Goal: Entertainment & Leisure: Consume media (video, audio)

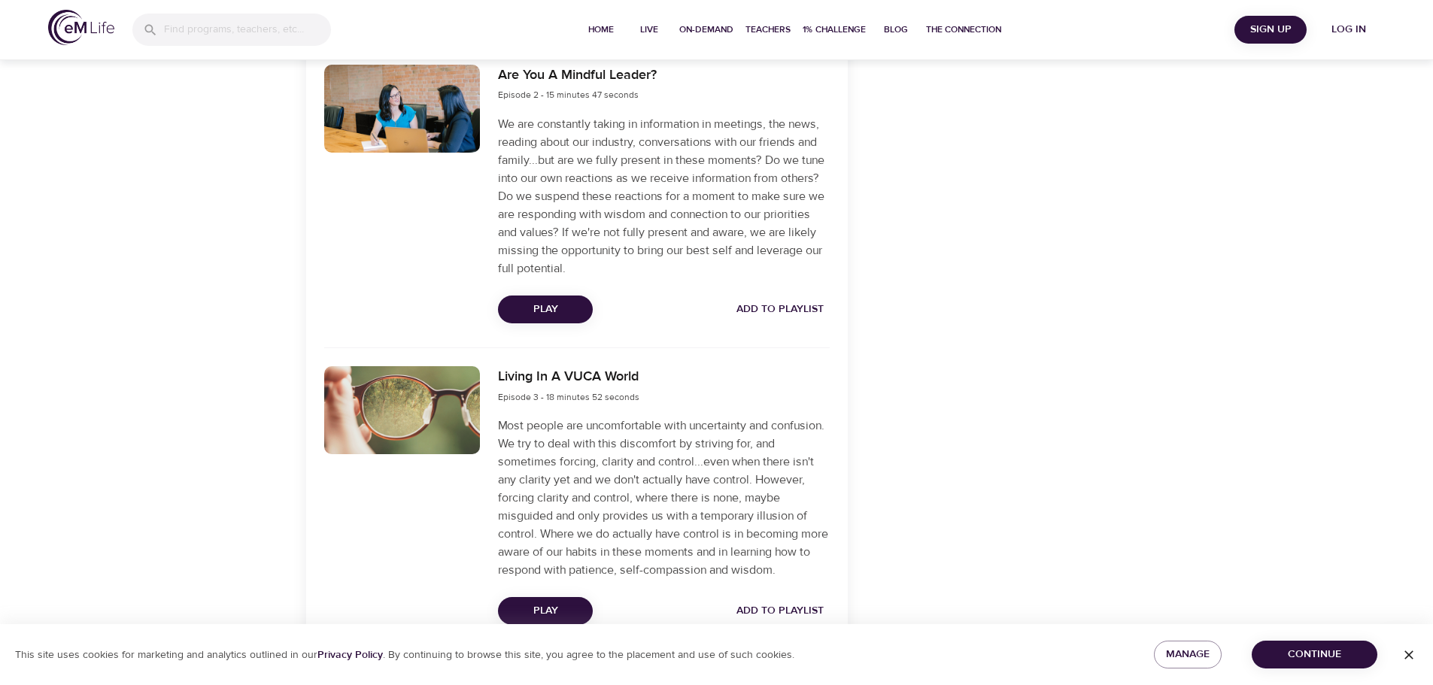
scroll to position [834, 0]
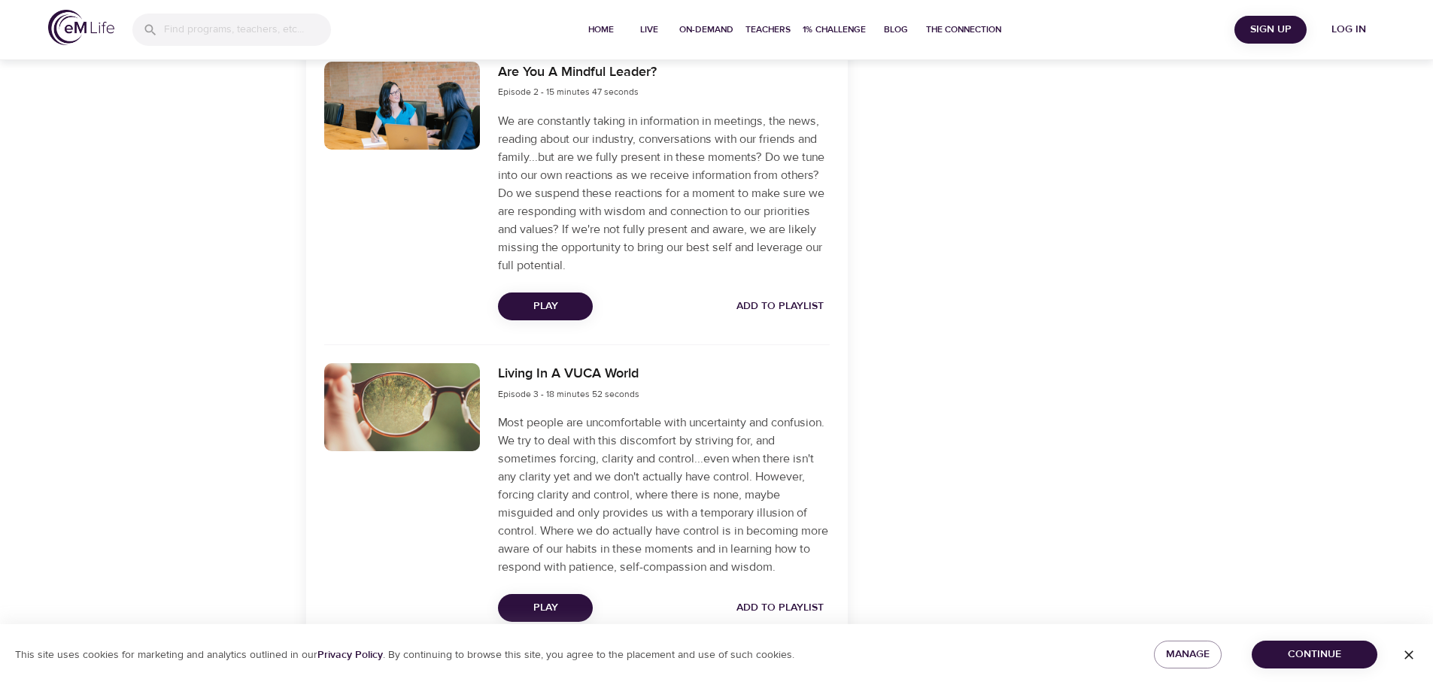
click at [566, 615] on button "Play" at bounding box center [545, 608] width 95 height 28
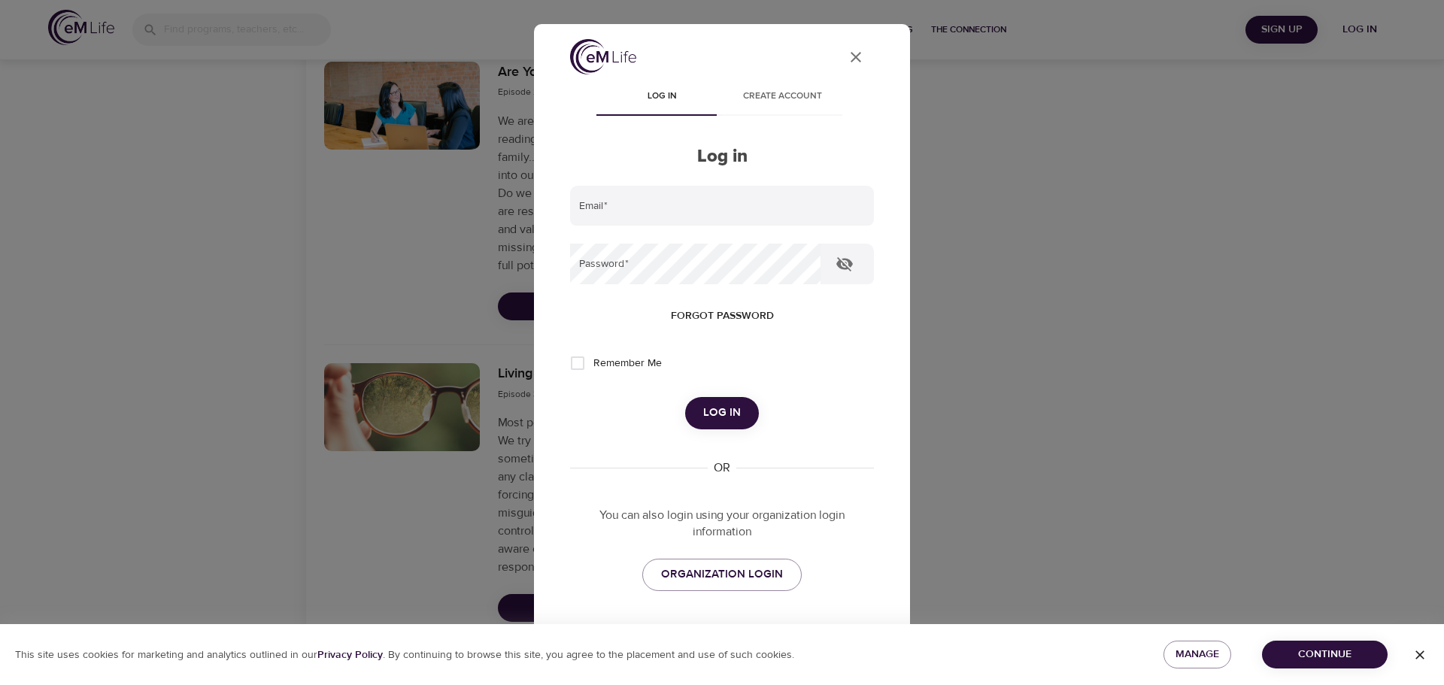
click at [847, 55] on icon "User Profile" at bounding box center [856, 57] width 18 height 18
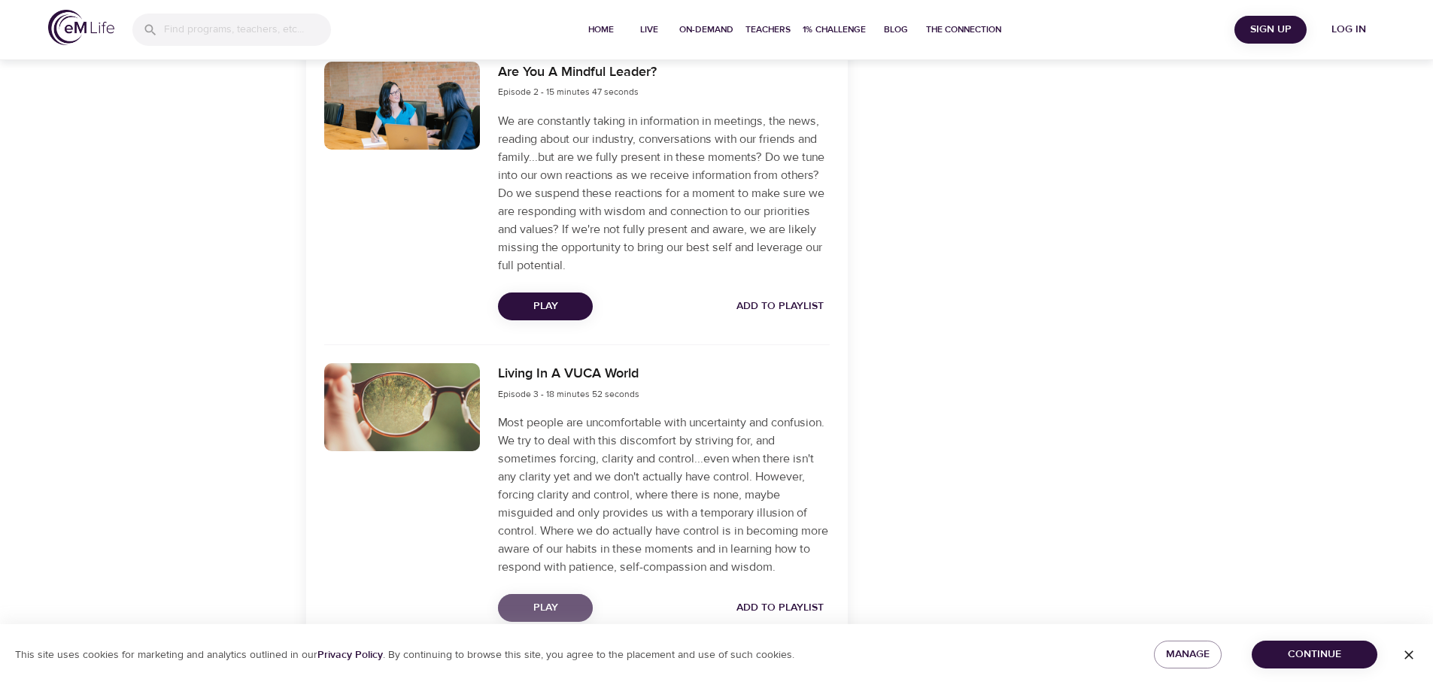
click at [550, 618] on span "Play" at bounding box center [545, 608] width 71 height 19
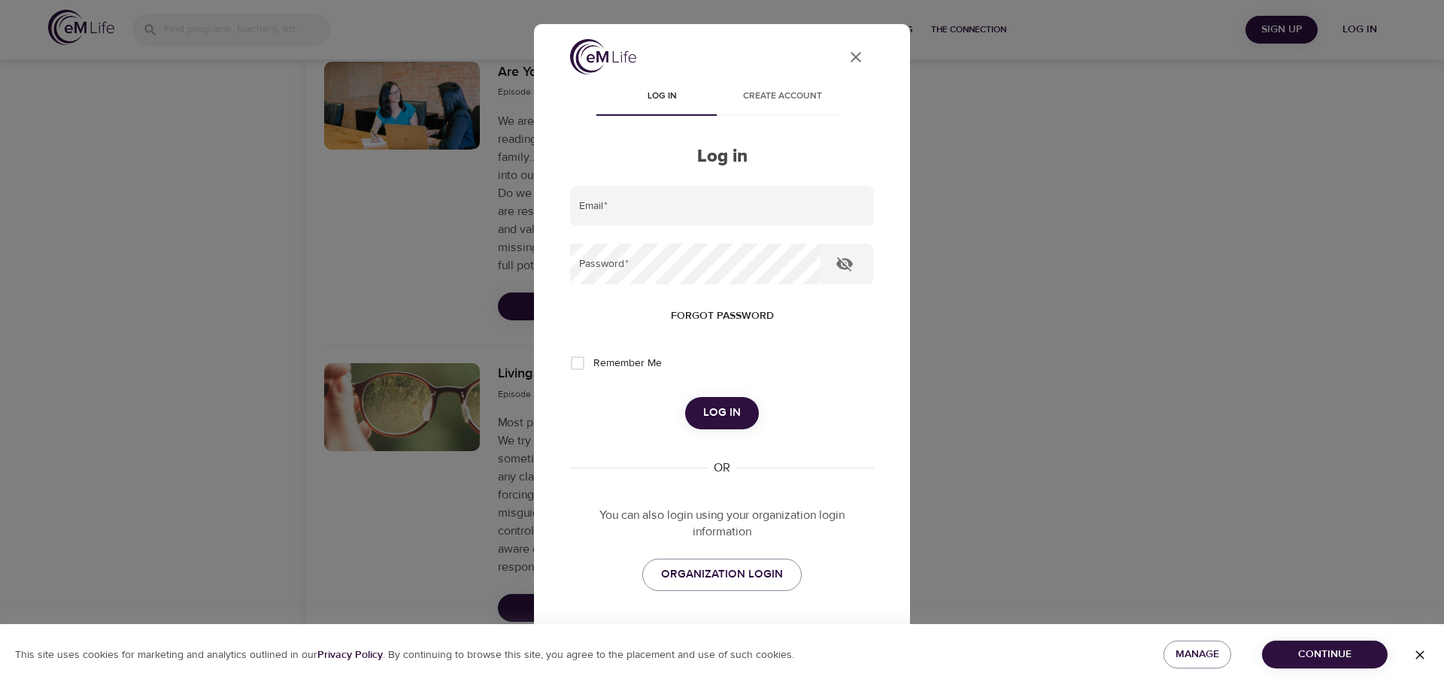
click at [851, 58] on icon "close" at bounding box center [856, 57] width 11 height 11
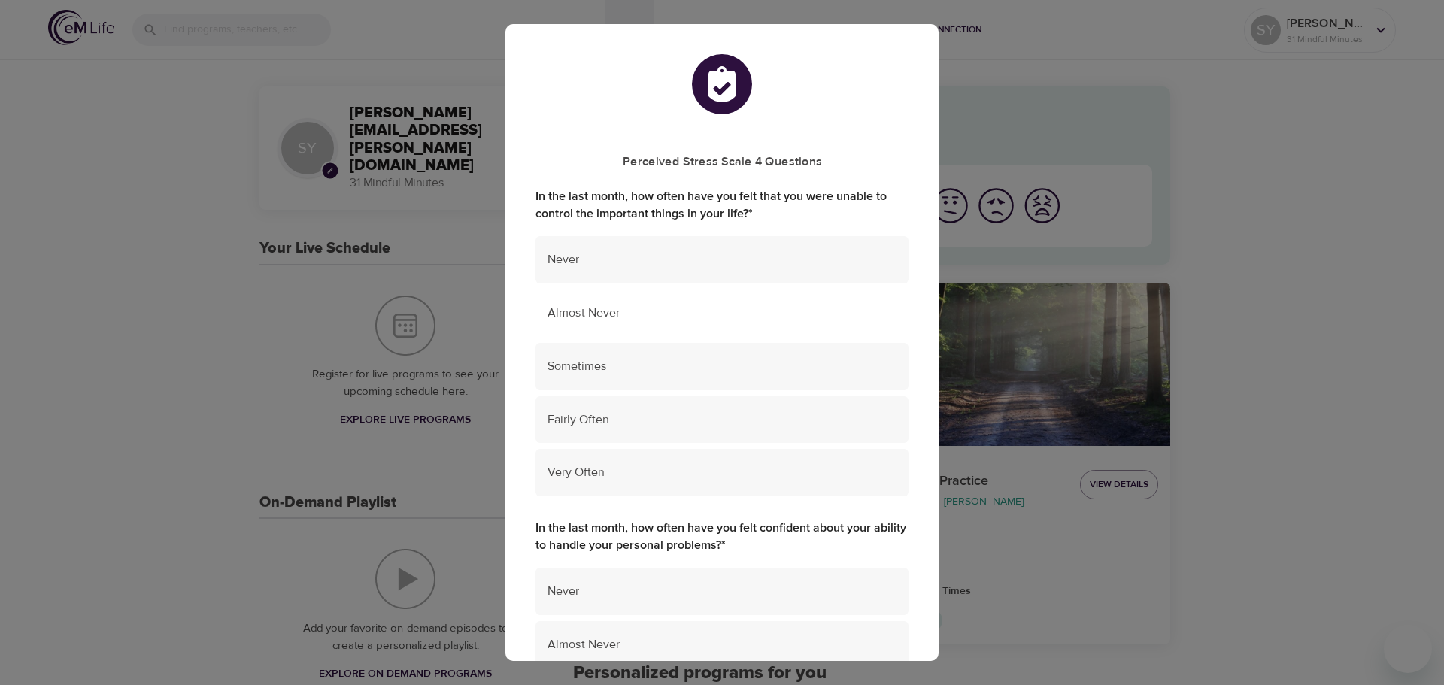
click at [838, 308] on span "Almost Never" at bounding box center [722, 313] width 349 height 17
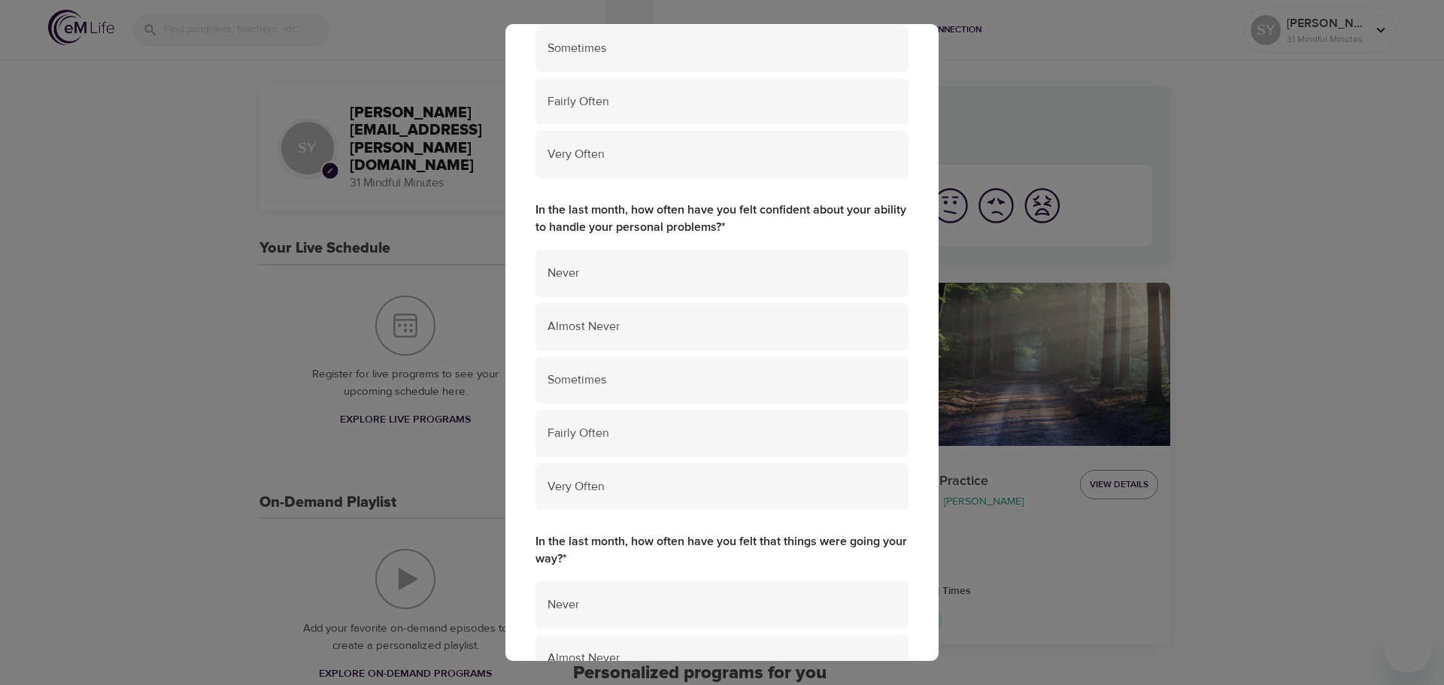
scroll to position [322, 0]
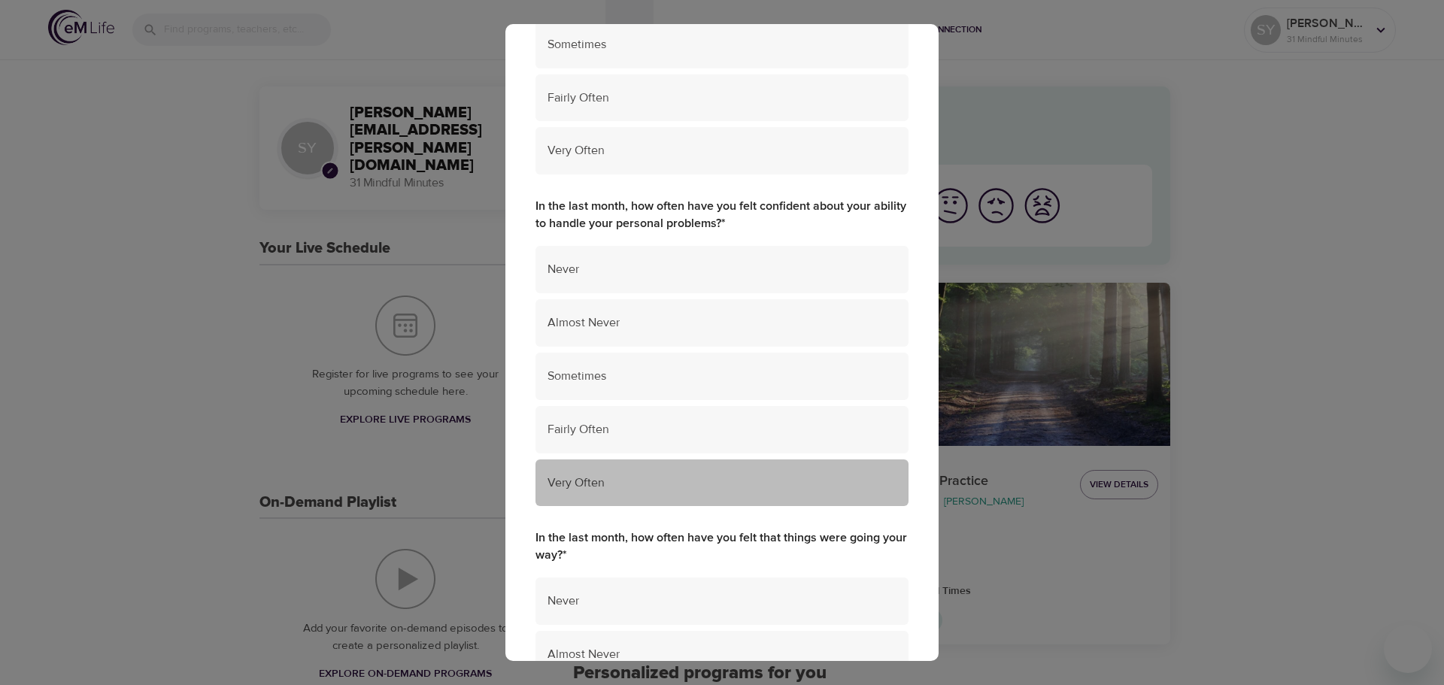
click at [796, 493] on div "Very Often" at bounding box center [722, 483] width 373 height 47
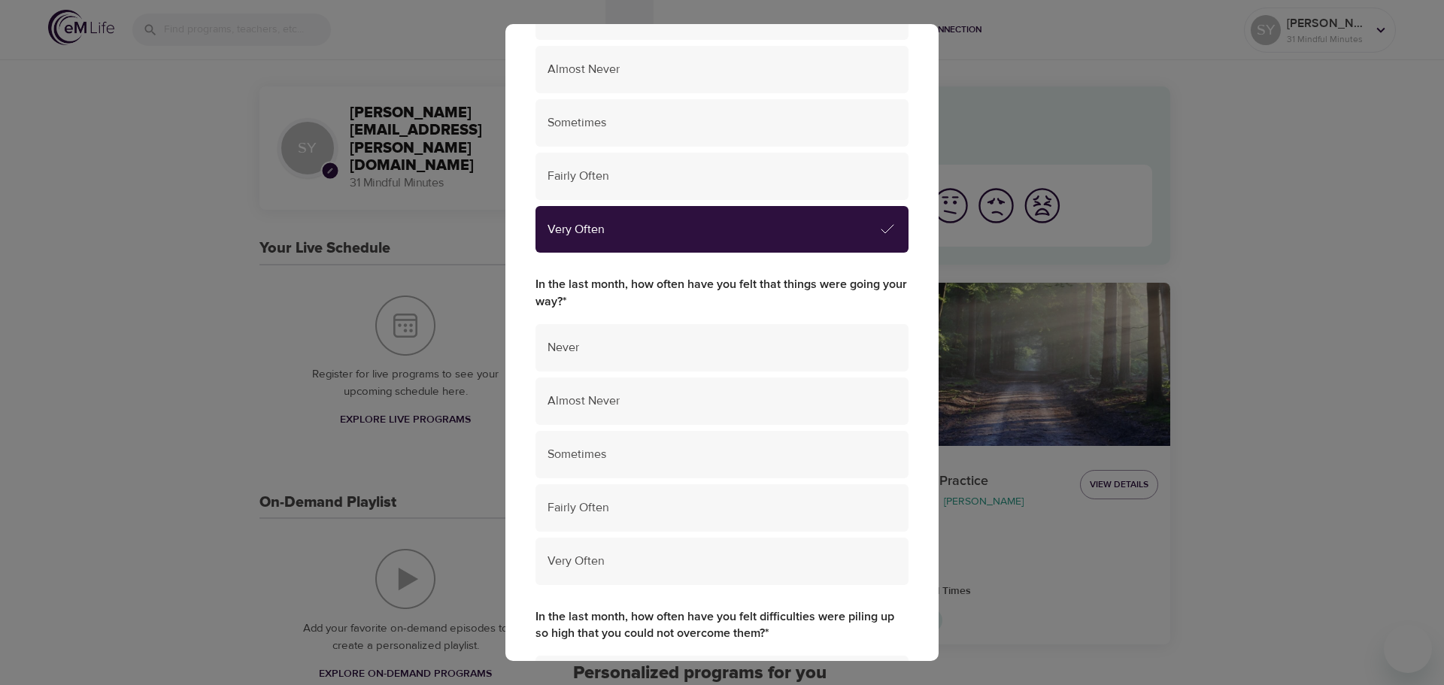
scroll to position [577, 0]
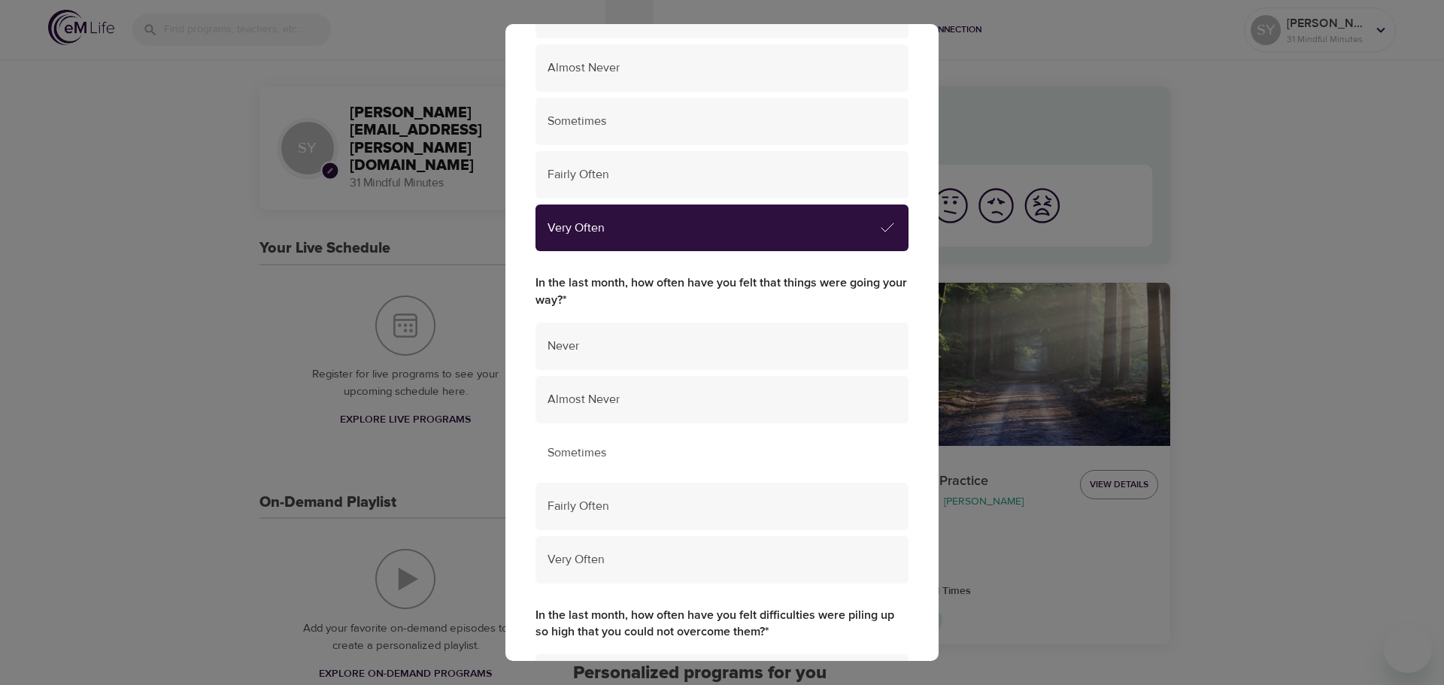
click at [815, 446] on span "Sometimes" at bounding box center [722, 453] width 349 height 17
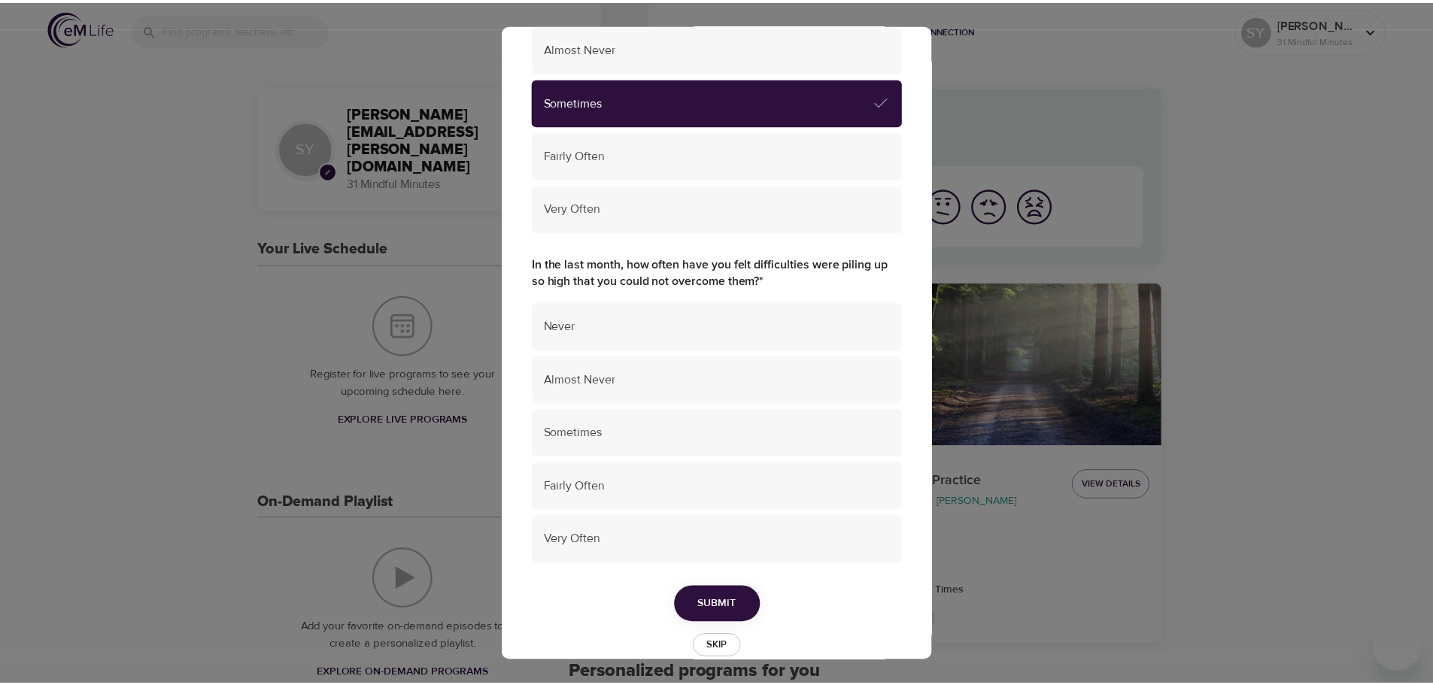
scroll to position [933, 0]
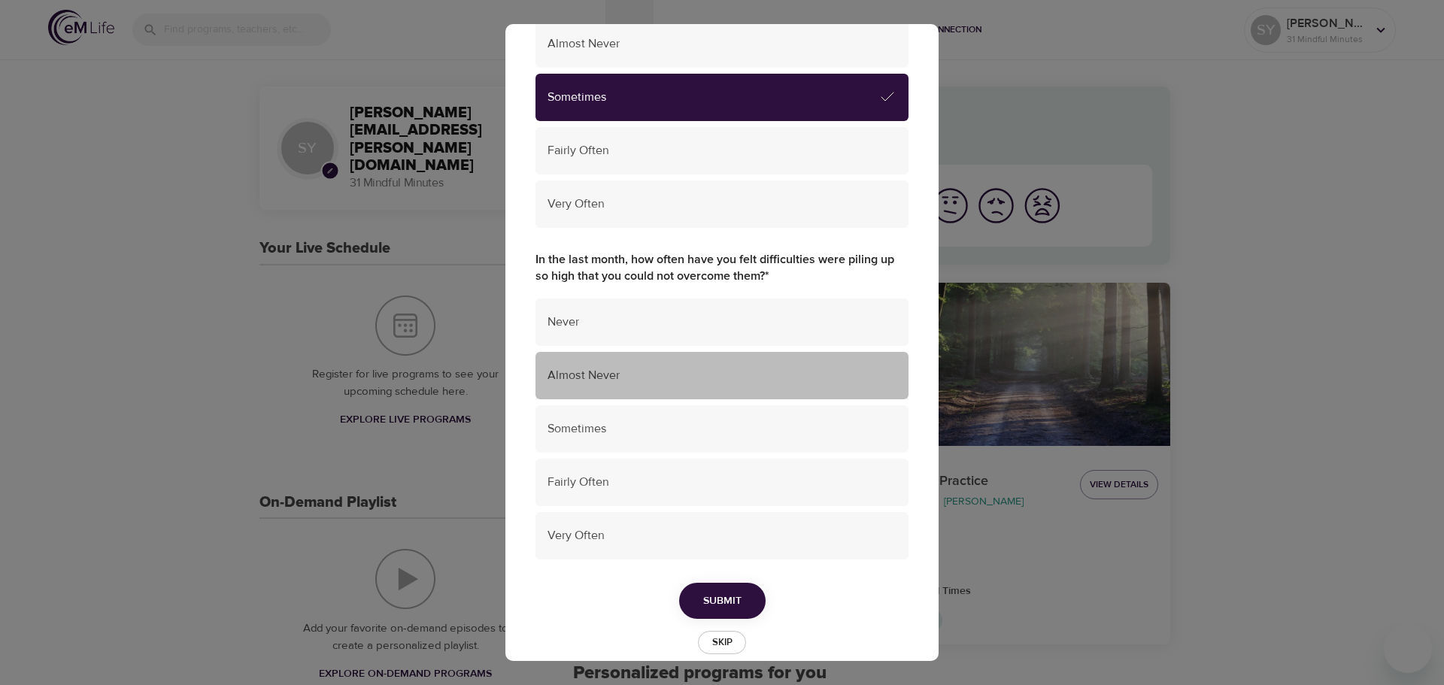
click at [727, 378] on span "Almost Never" at bounding box center [722, 375] width 349 height 17
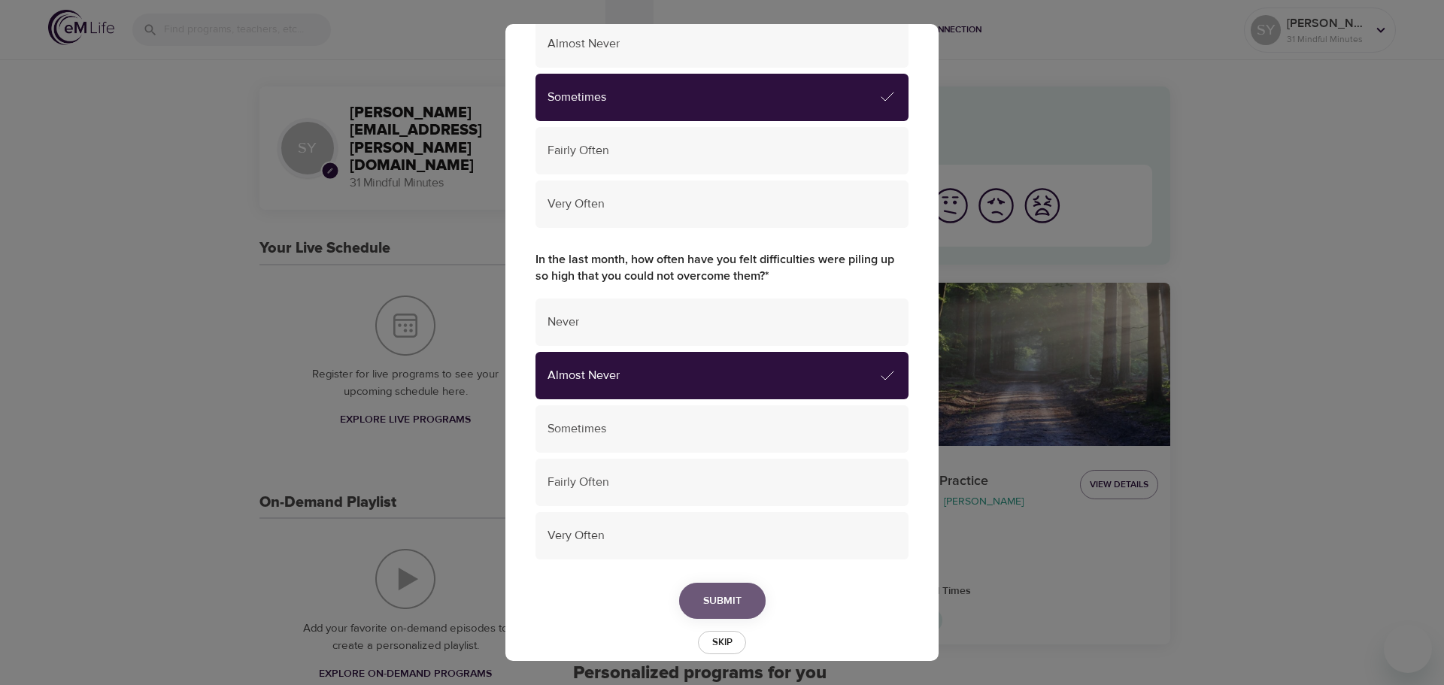
click at [736, 596] on button "Submit" at bounding box center [722, 601] width 87 height 37
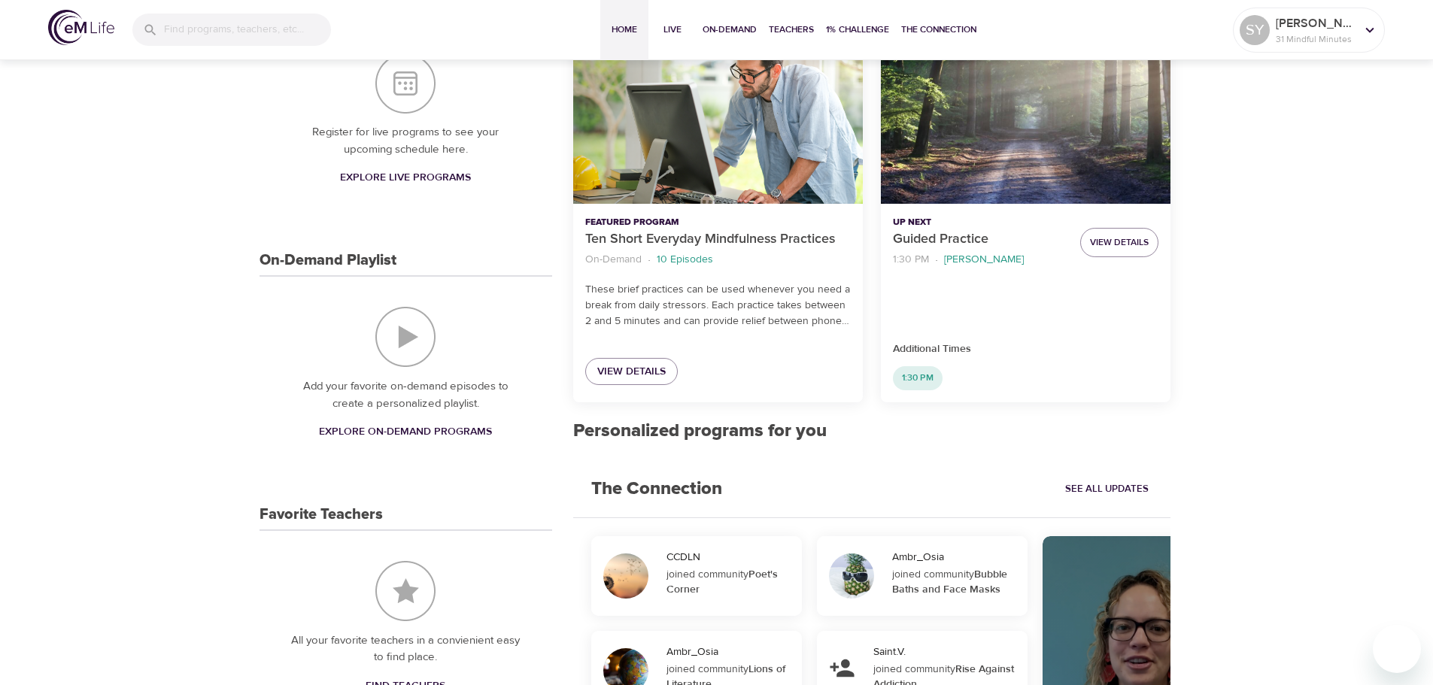
scroll to position [244, 0]
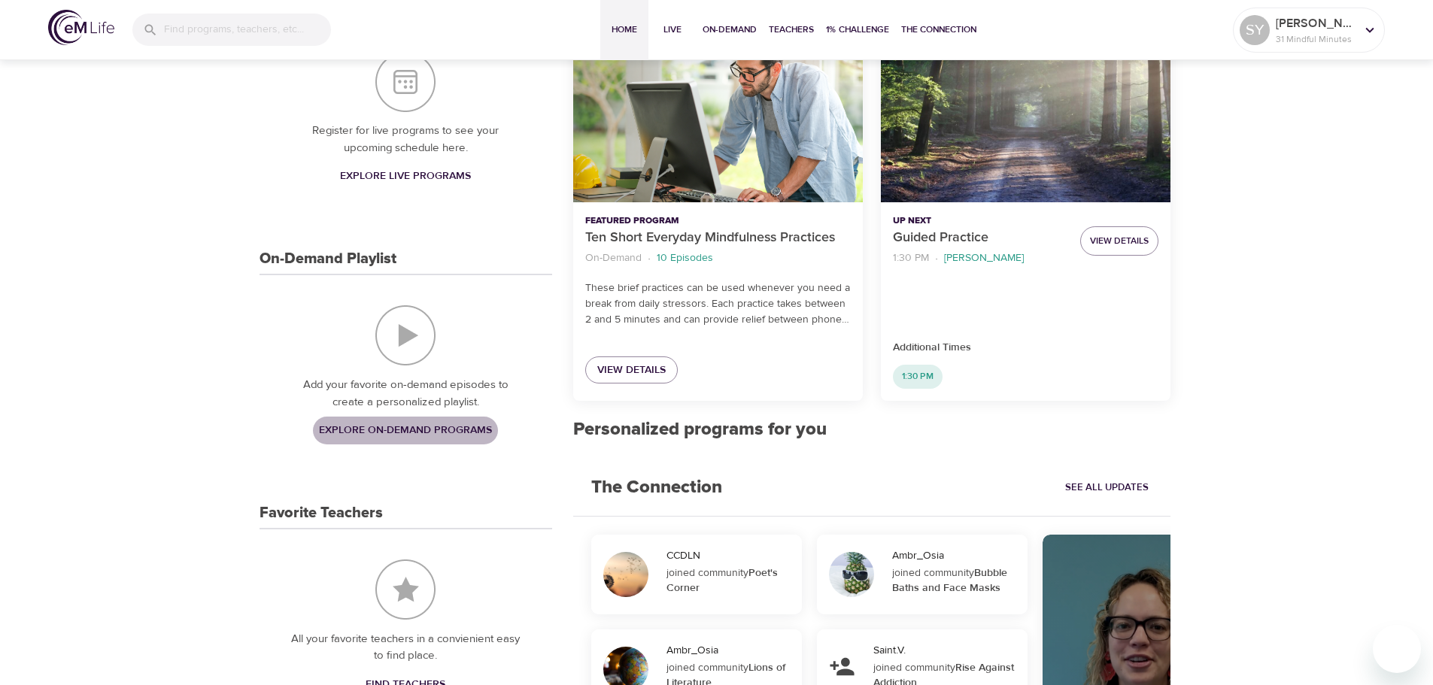
click at [444, 440] on span "Explore On-Demand Programs" at bounding box center [405, 430] width 173 height 19
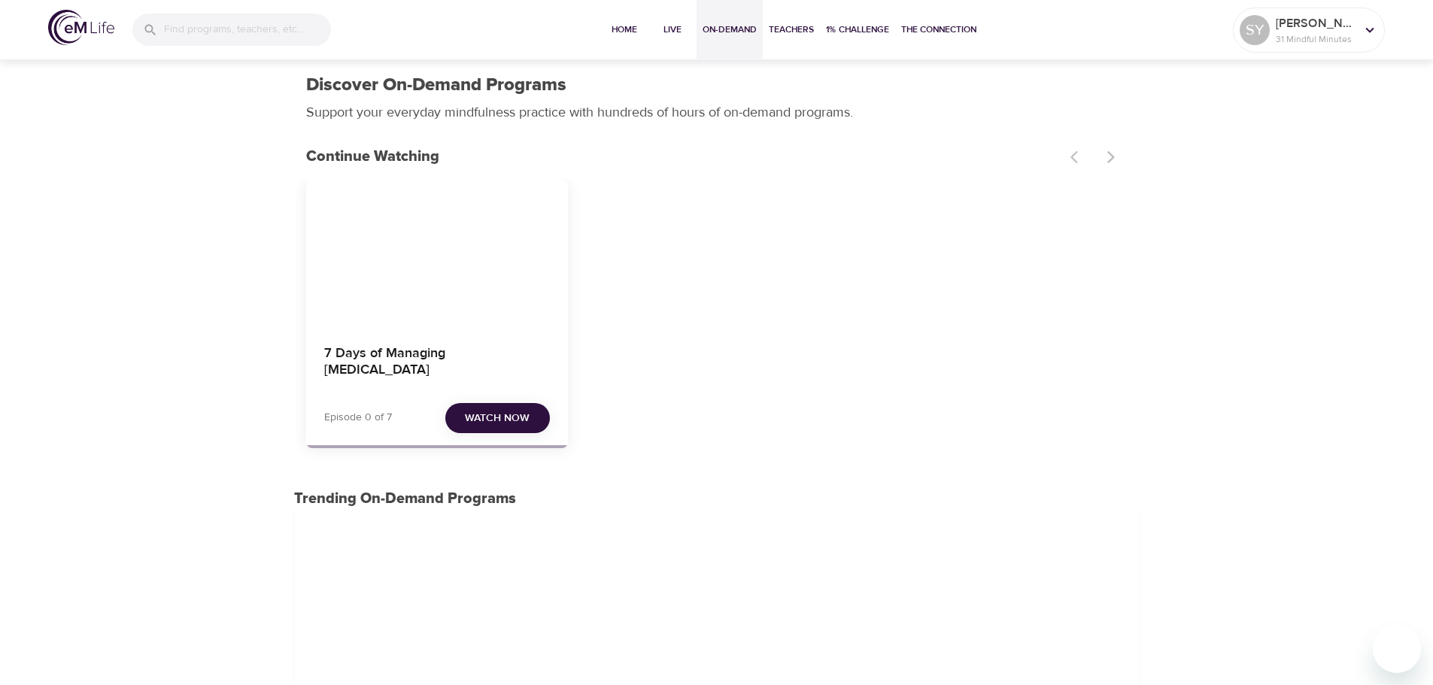
click at [472, 417] on span "Watch Now" at bounding box center [497, 418] width 65 height 19
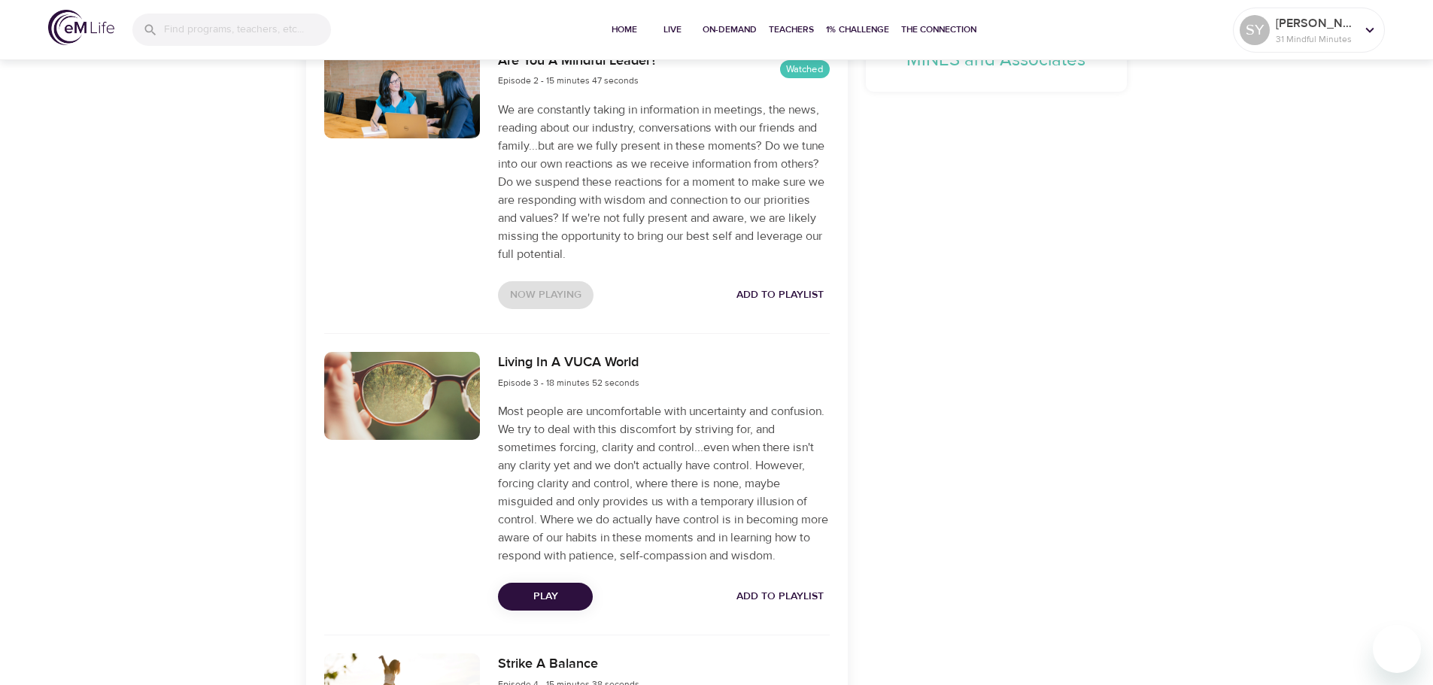
scroll to position [885, 0]
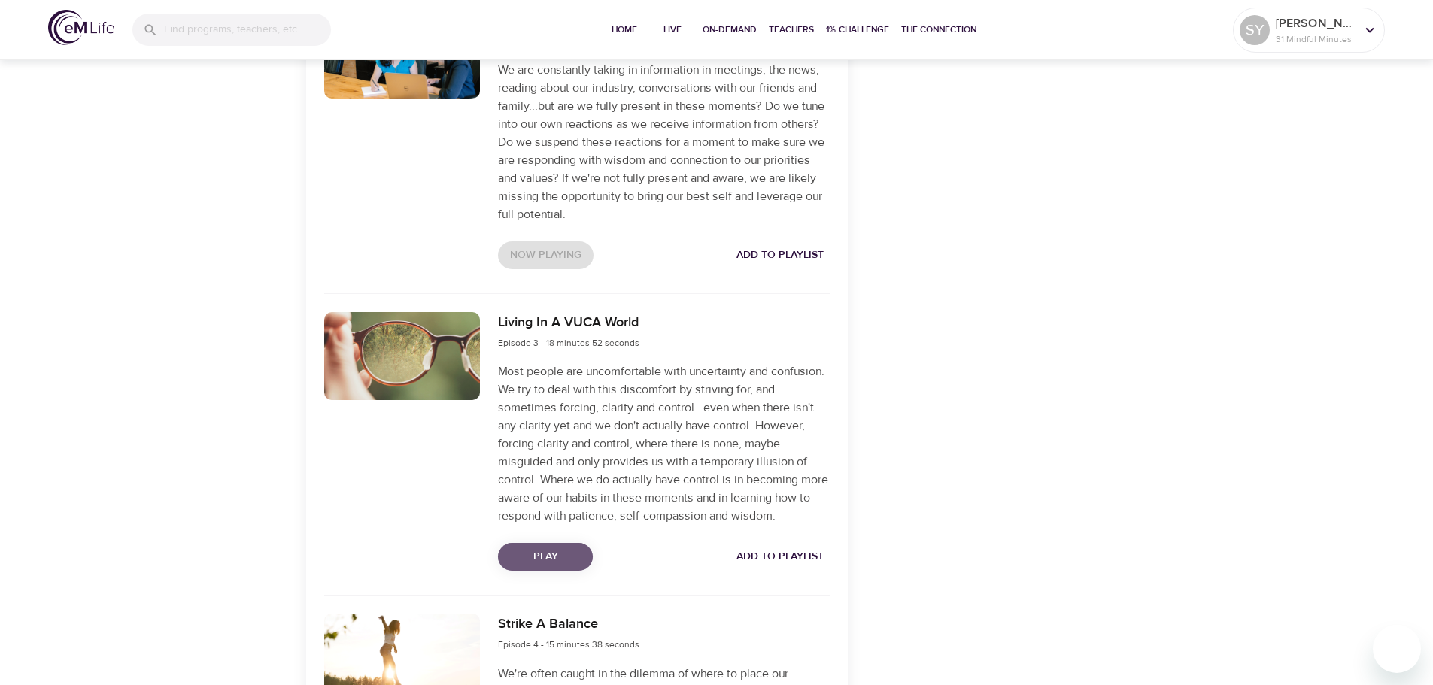
click at [572, 566] on span "Play" at bounding box center [545, 557] width 71 height 19
